Goal: Use online tool/utility: Utilize a website feature to perform a specific function

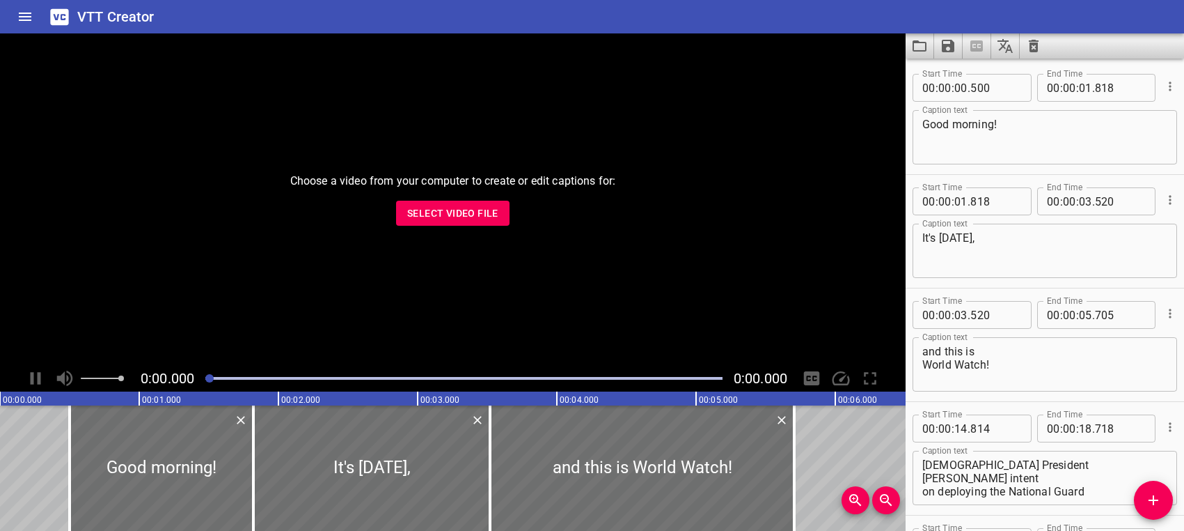
scroll to position [18439, 0]
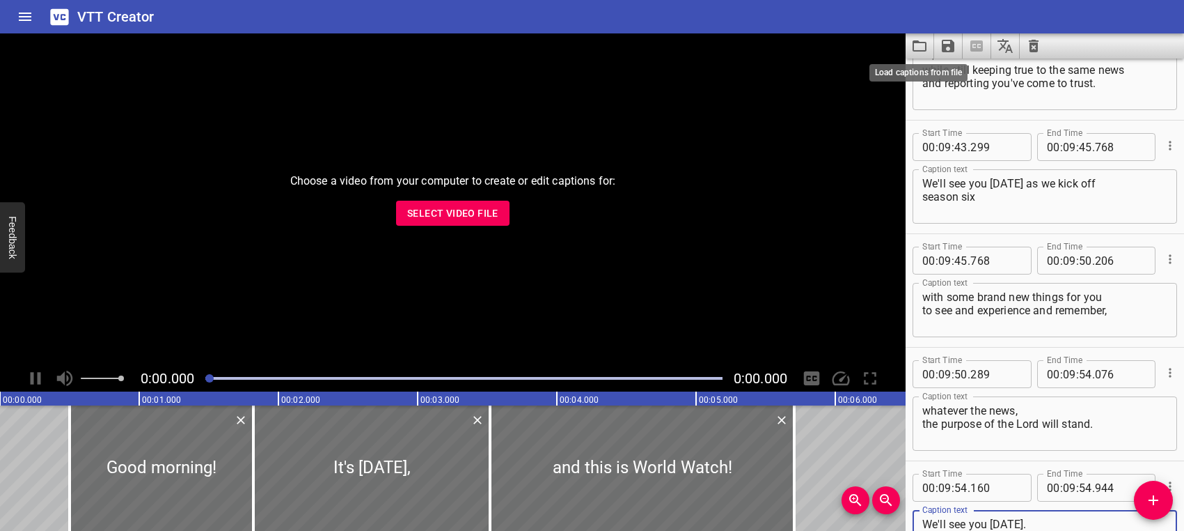
click at [920, 47] on icon "Load captions from file" at bounding box center [919, 46] width 17 height 17
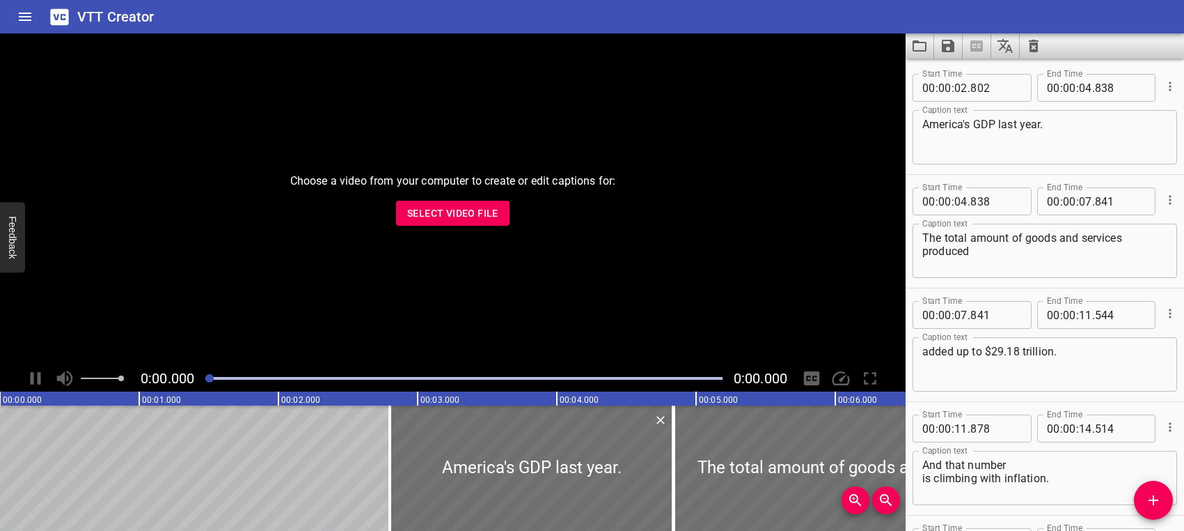
scroll to position [4707, 0]
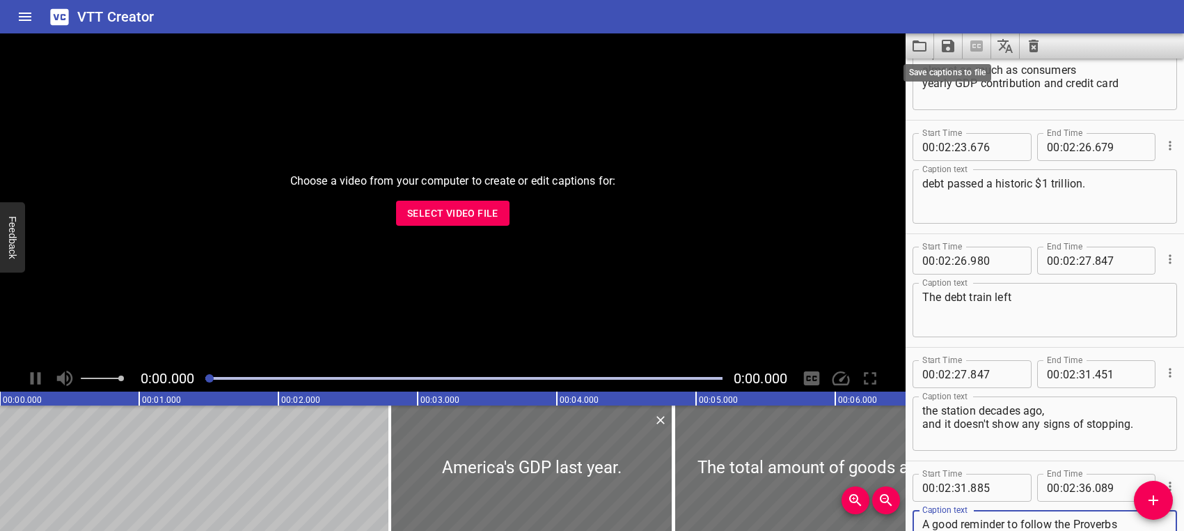
type textarea "A good reminder to follow the Proverbs wisdom and avoid debt altogether."
click at [952, 47] on icon "Save captions to file" at bounding box center [948, 46] width 13 height 13
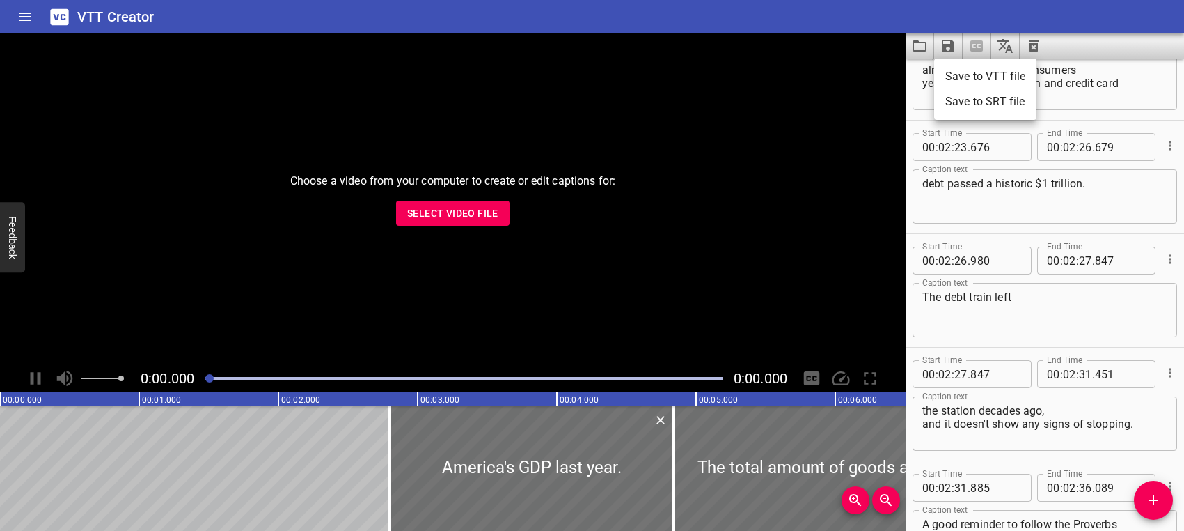
click at [964, 73] on li "Save to VTT file" at bounding box center [985, 76] width 102 height 25
click at [919, 44] on icon "Load captions from file" at bounding box center [919, 46] width 17 height 17
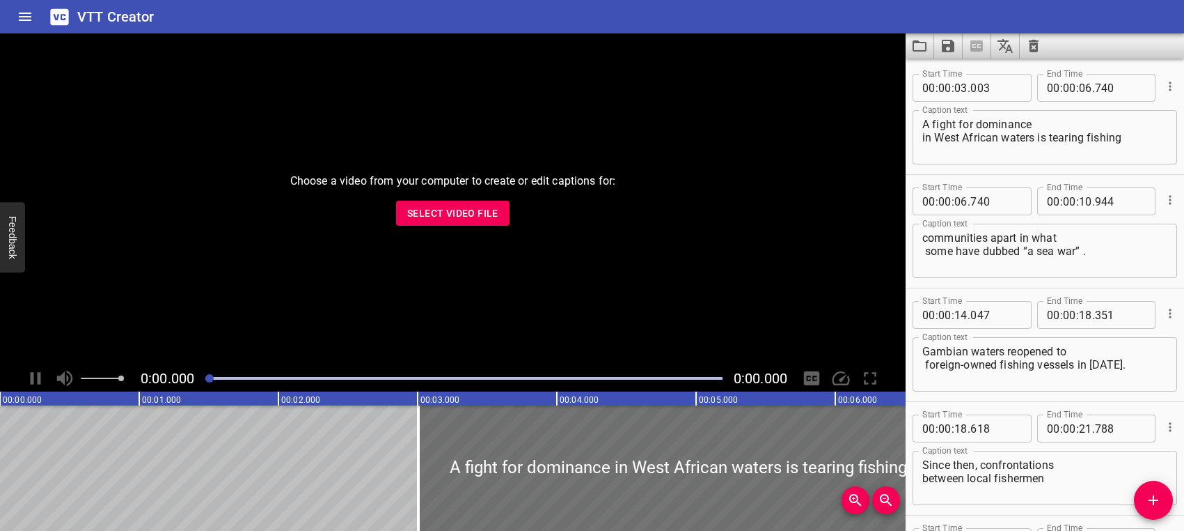
scroll to position [3118, 0]
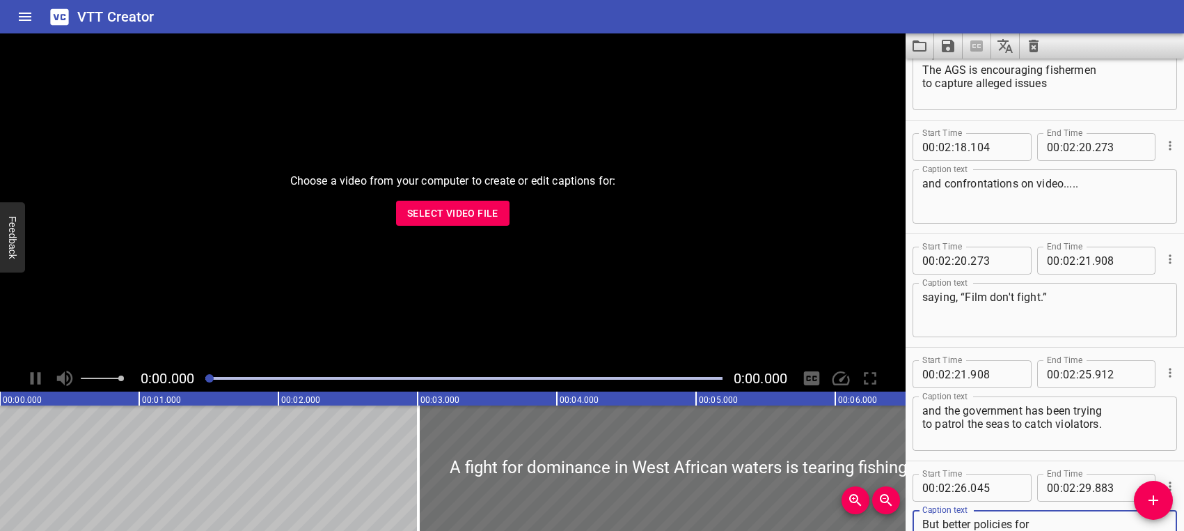
type textarea "But better policies for fisheries are still desperately needed."
click at [943, 49] on icon "Save captions to file" at bounding box center [948, 46] width 13 height 13
click at [956, 74] on li "Save to VTT file" at bounding box center [985, 76] width 102 height 25
click at [919, 47] on icon "Load captions from file" at bounding box center [919, 46] width 17 height 17
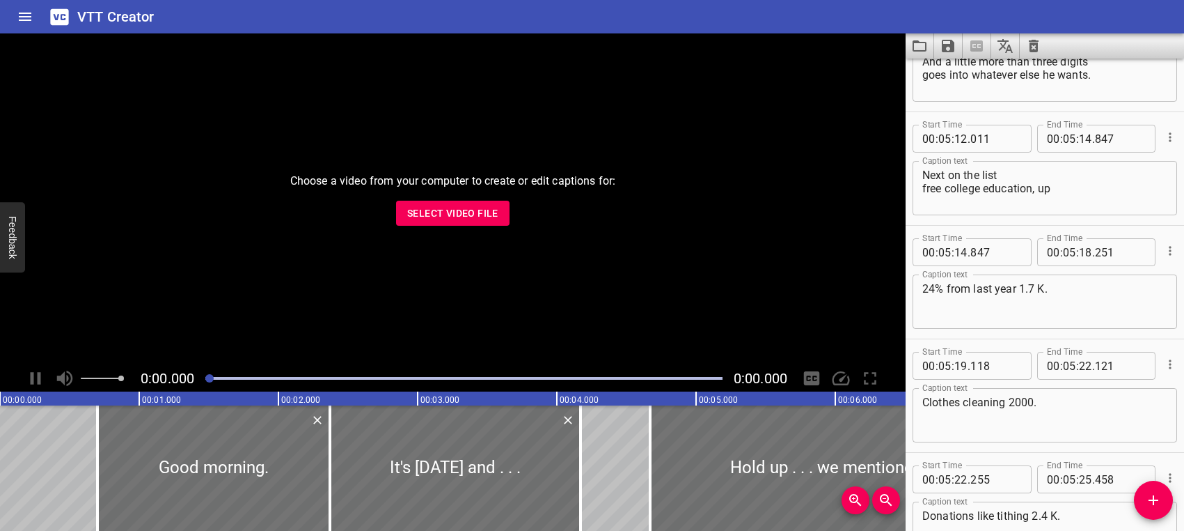
scroll to position [9710, 0]
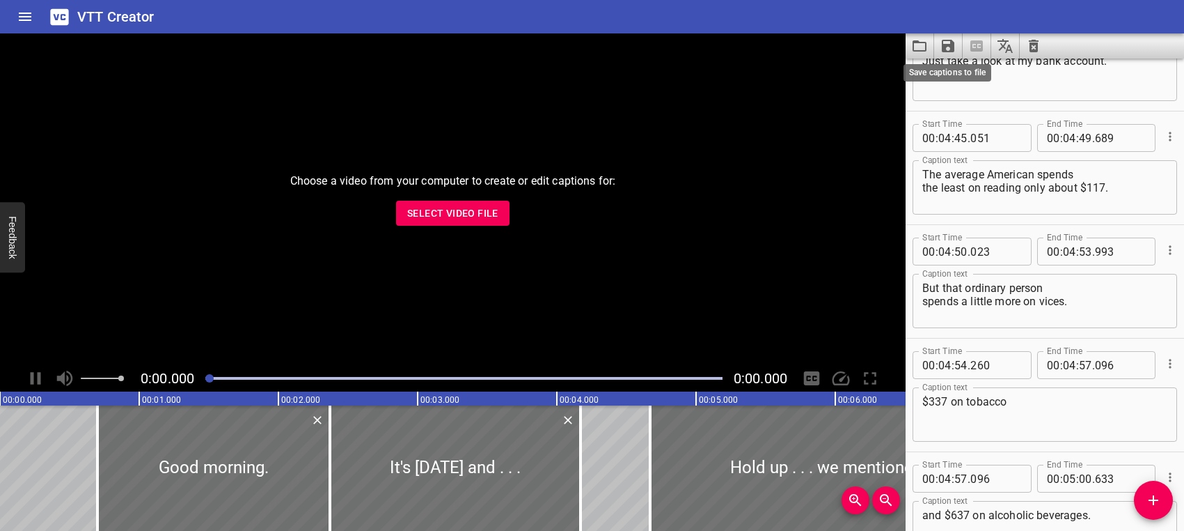
type textarea "I'm [PERSON_NAME] and I'm a trailblazer."
click at [946, 45] on icon "Save captions to file" at bounding box center [948, 46] width 13 height 13
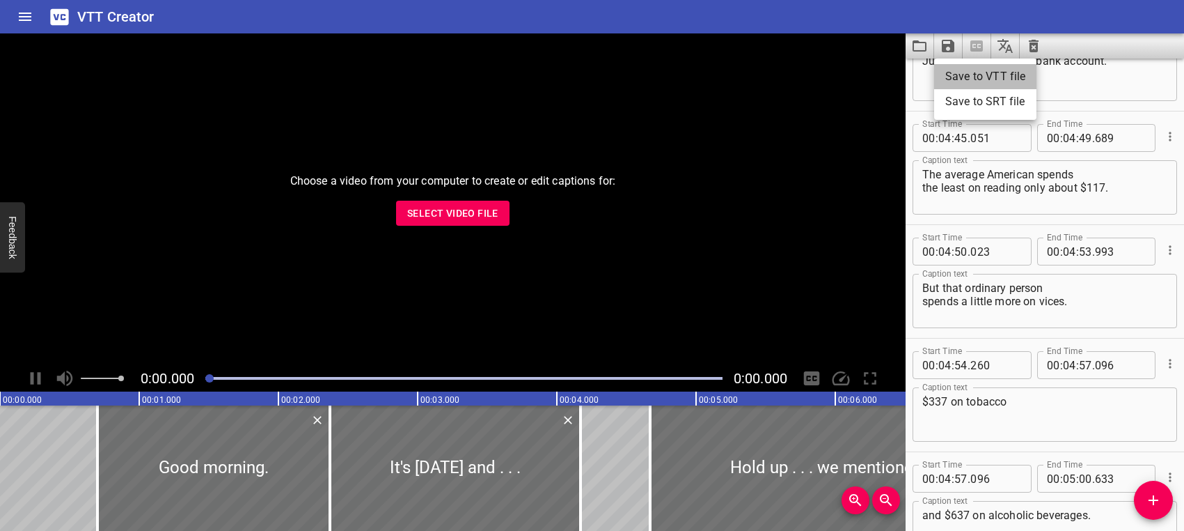
click at [964, 76] on li "Save to VTT file" at bounding box center [985, 76] width 102 height 25
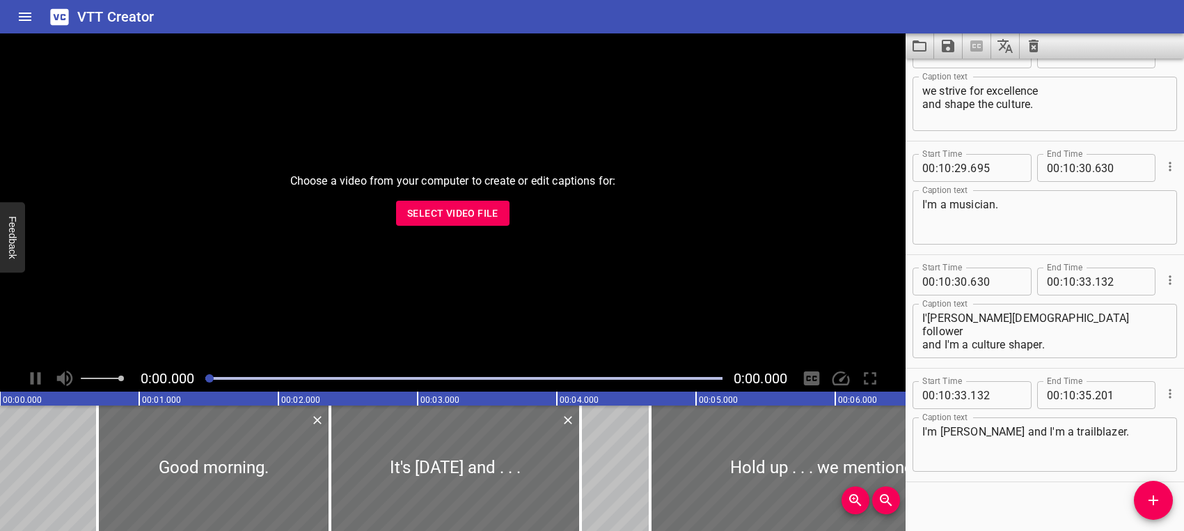
scroll to position [19340, 0]
